Goal: Task Accomplishment & Management: Manage account settings

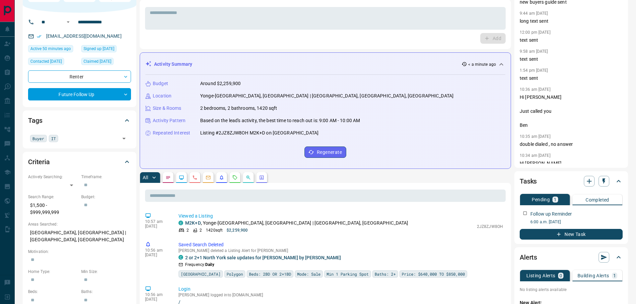
scroll to position [100, 0]
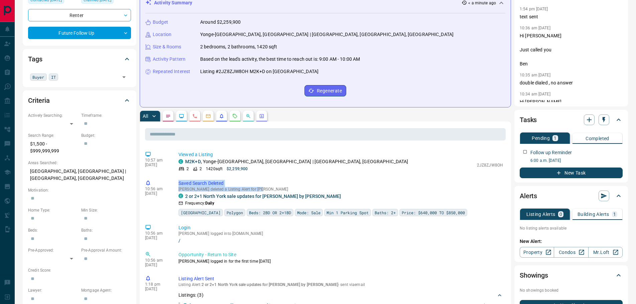
drag, startPoint x: 256, startPoint y: 188, endPoint x: 177, endPoint y: 177, distance: 79.6
copy div "Saved Search Deleted [PERSON_NAME] deleted a Listing Alert for [PERSON_NAME]"
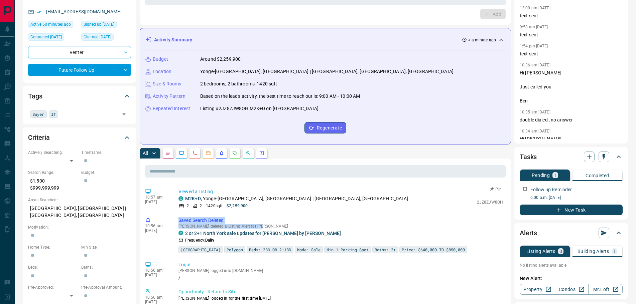
scroll to position [0, 0]
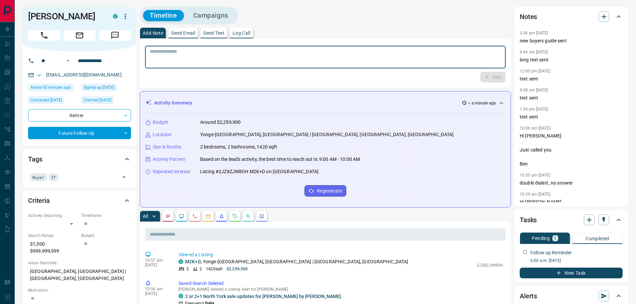
click at [187, 54] on textarea at bounding box center [325, 57] width 351 height 17
paste textarea "**********"
type textarea "**********"
click at [496, 75] on button "Add" at bounding box center [492, 77] width 25 height 11
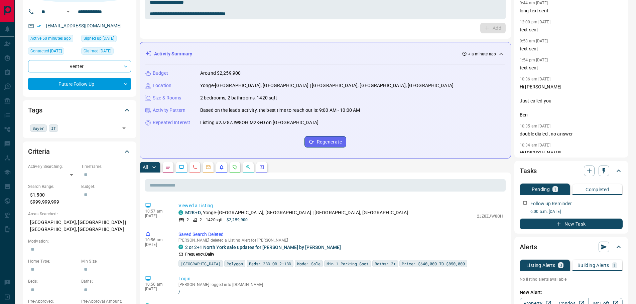
scroll to position [100, 0]
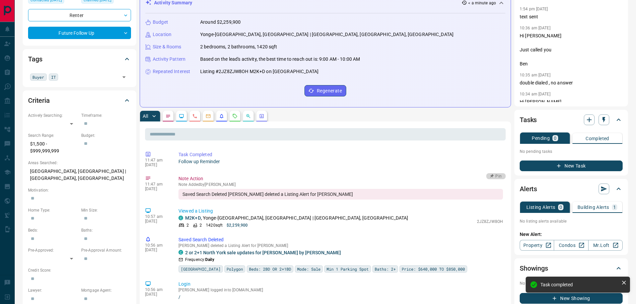
click at [492, 176] on button "Pin" at bounding box center [495, 176] width 19 height 6
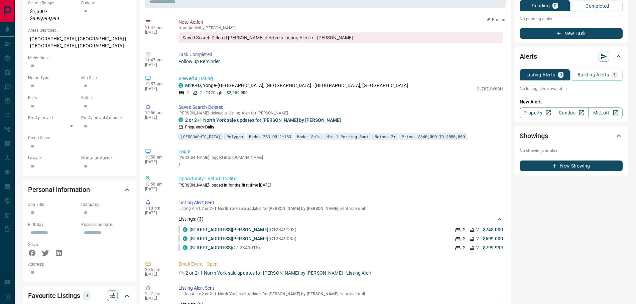
scroll to position [234, 0]
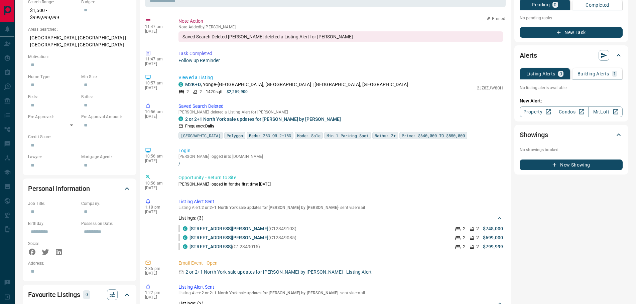
click at [588, 75] on p "Building Alerts" at bounding box center [594, 74] width 32 height 5
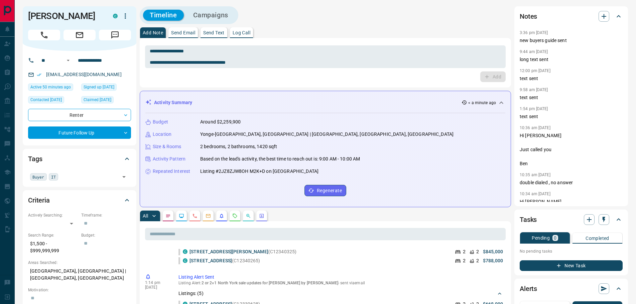
scroll to position [0, 0]
drag, startPoint x: 77, startPoint y: 16, endPoint x: 25, endPoint y: 11, distance: 51.7
click at [25, 11] on div "[PERSON_NAME] C" at bounding box center [80, 29] width 114 height 45
copy h1 "[PERSON_NAME]"
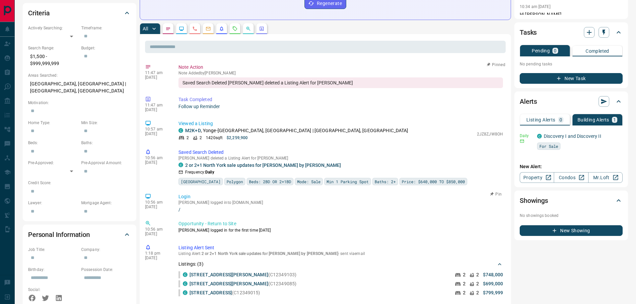
scroll to position [100, 0]
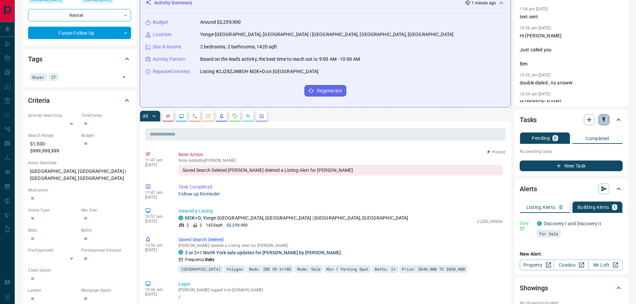
click at [603, 122] on icon "button" at bounding box center [604, 120] width 7 height 7
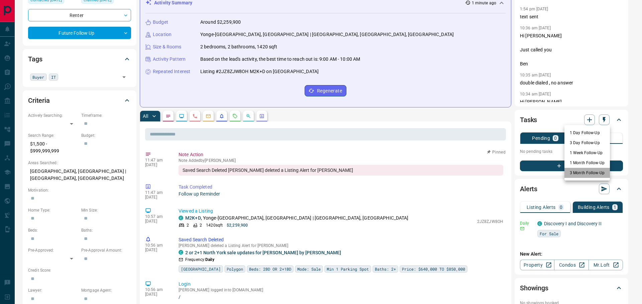
click at [586, 172] on li "3 Month Follow-Up" at bounding box center [586, 173] width 45 height 10
